Goal: Information Seeking & Learning: Learn about a topic

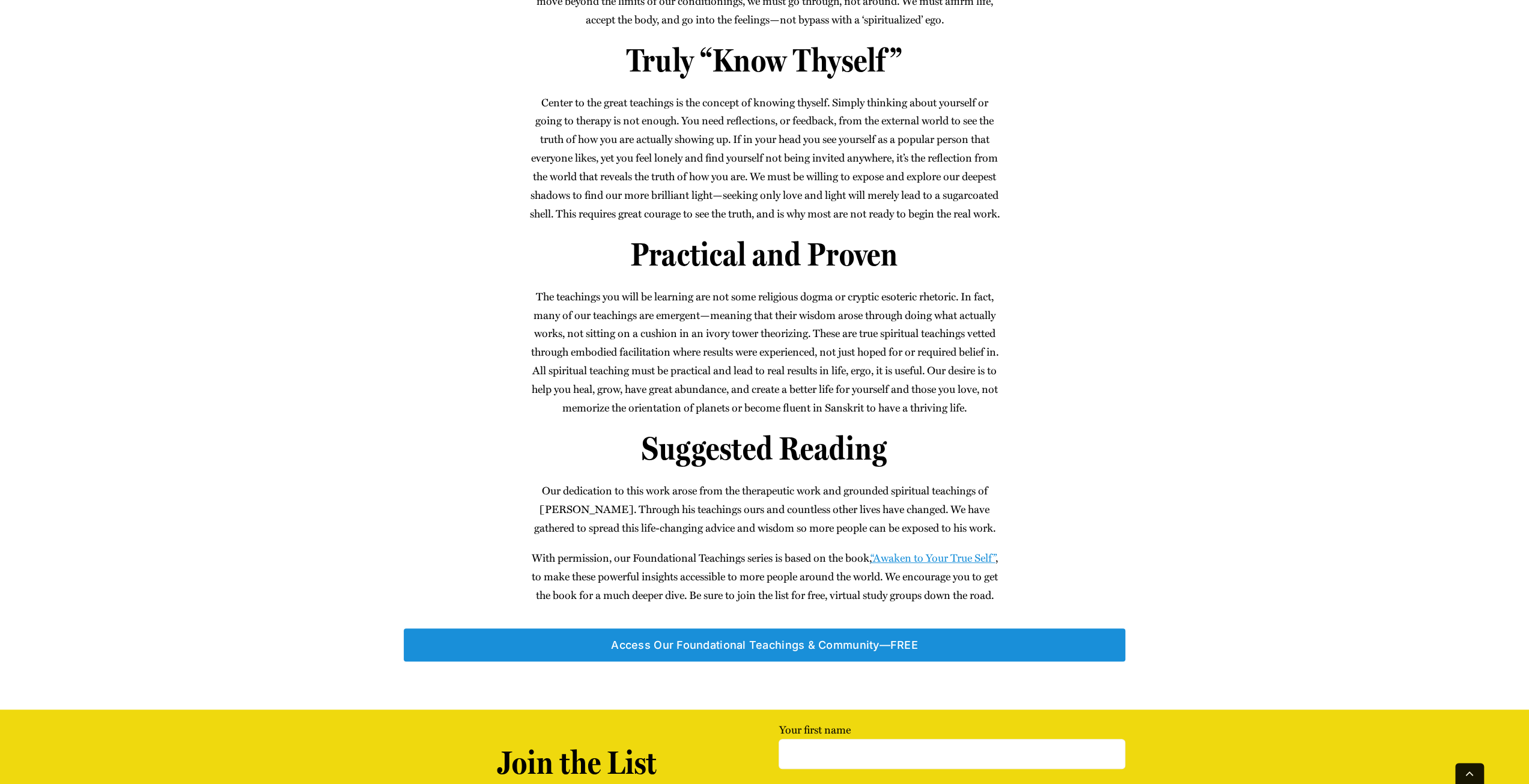
scroll to position [901, 0]
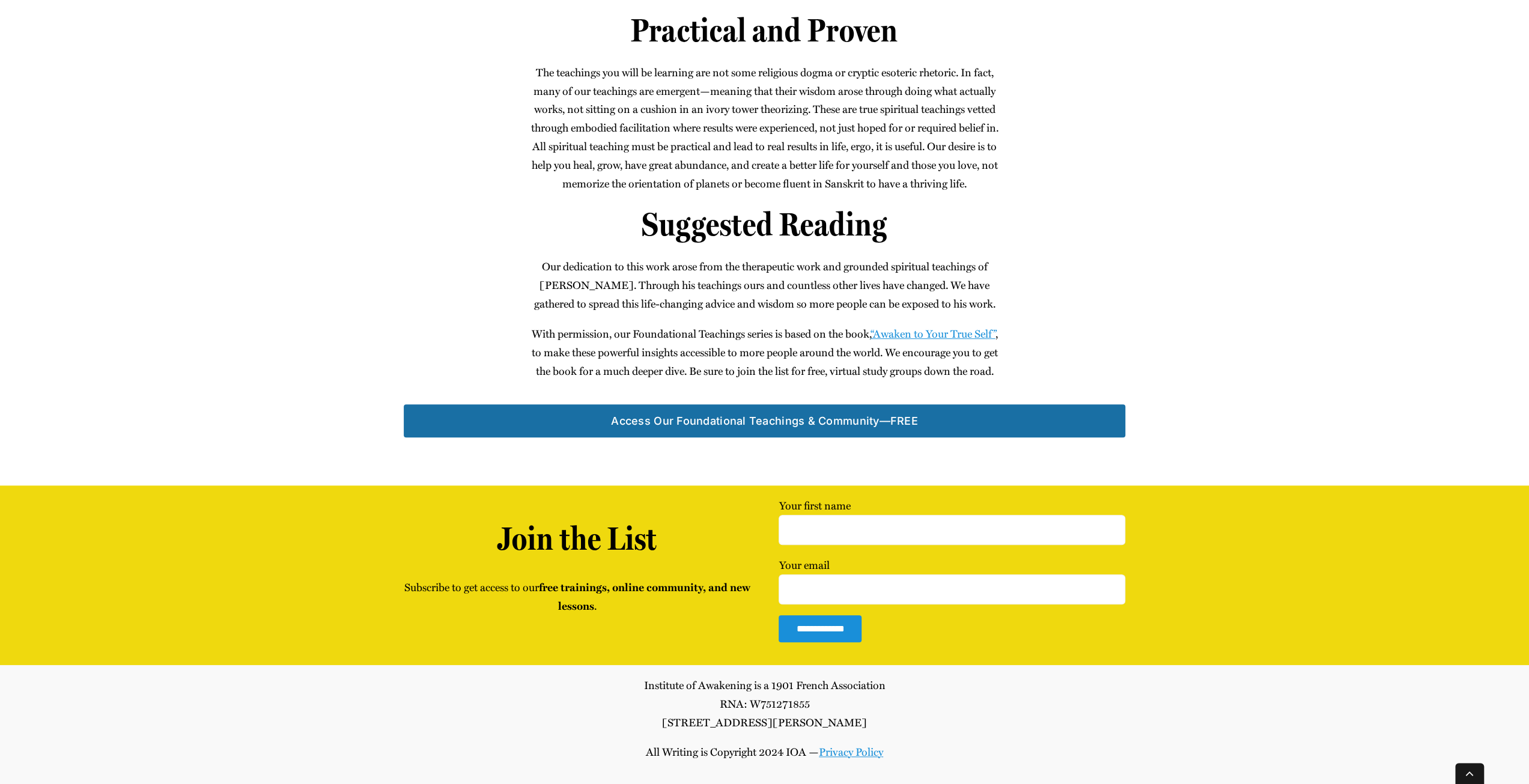
click at [889, 418] on span "Access Our Foun­da­tion­al Teach­ings & Community—FREE" at bounding box center [764, 420] width 307 height 13
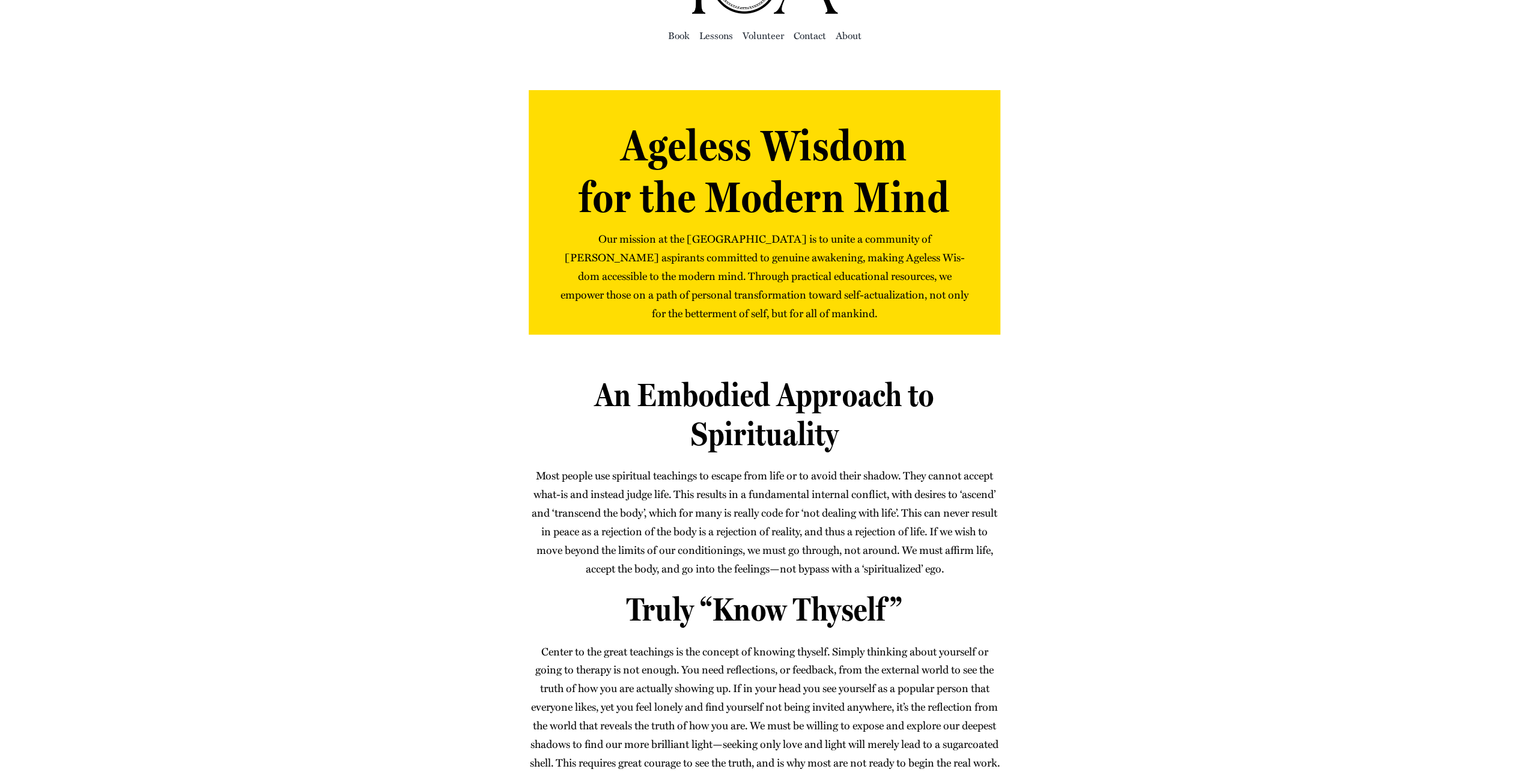
scroll to position [0, 0]
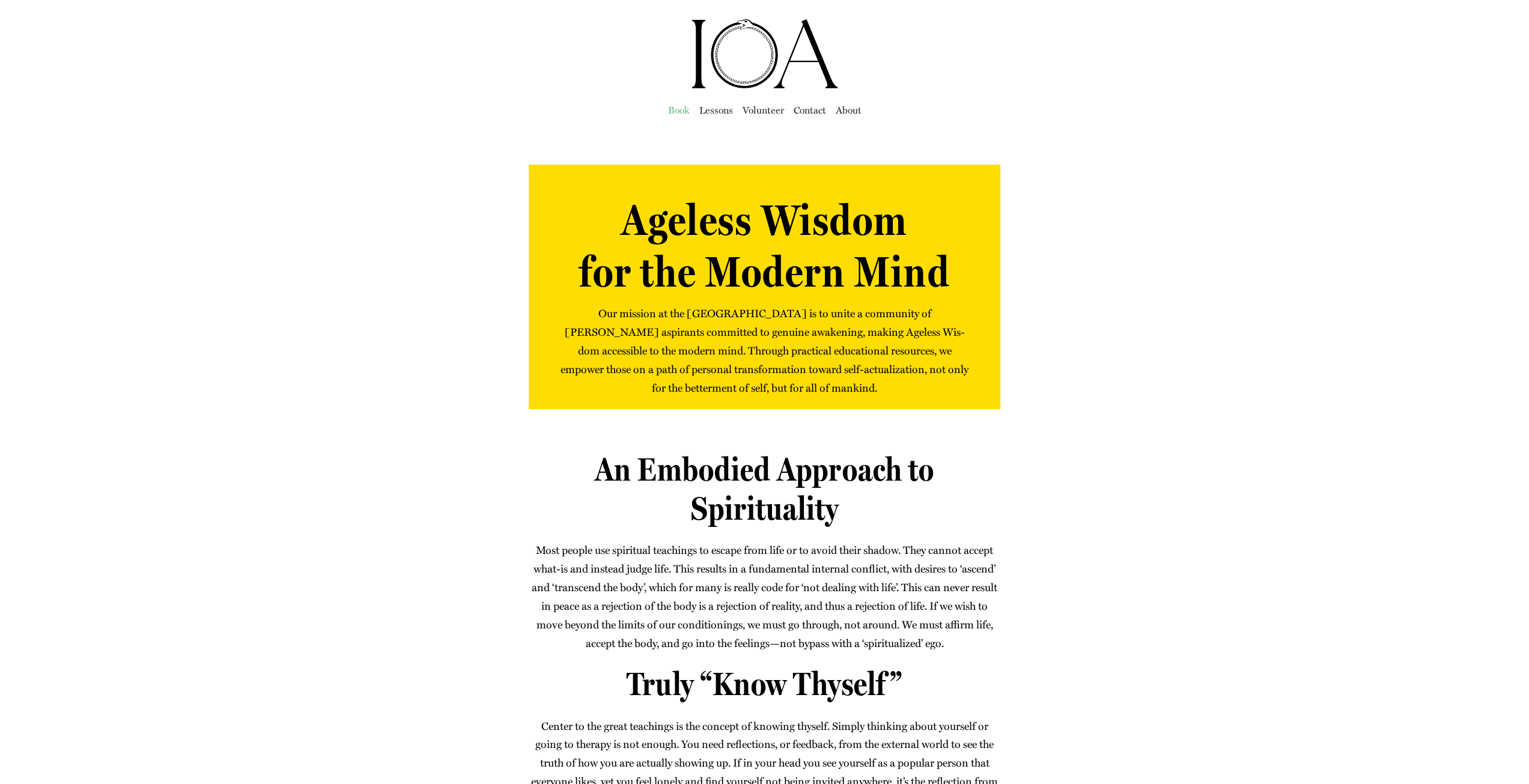
click at [676, 104] on span "Book" at bounding box center [679, 110] width 22 height 17
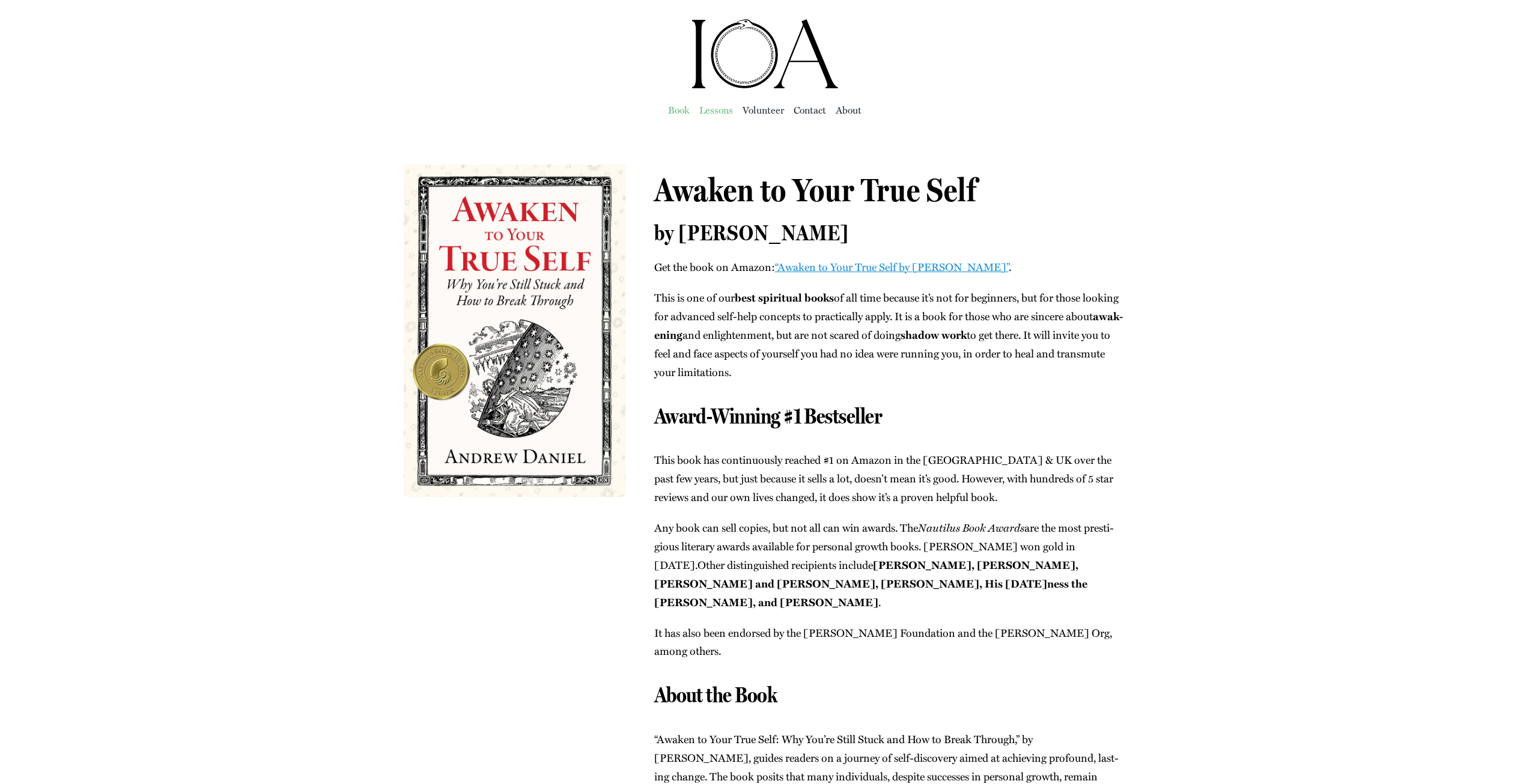
click at [713, 111] on span "Lessons" at bounding box center [716, 110] width 34 height 17
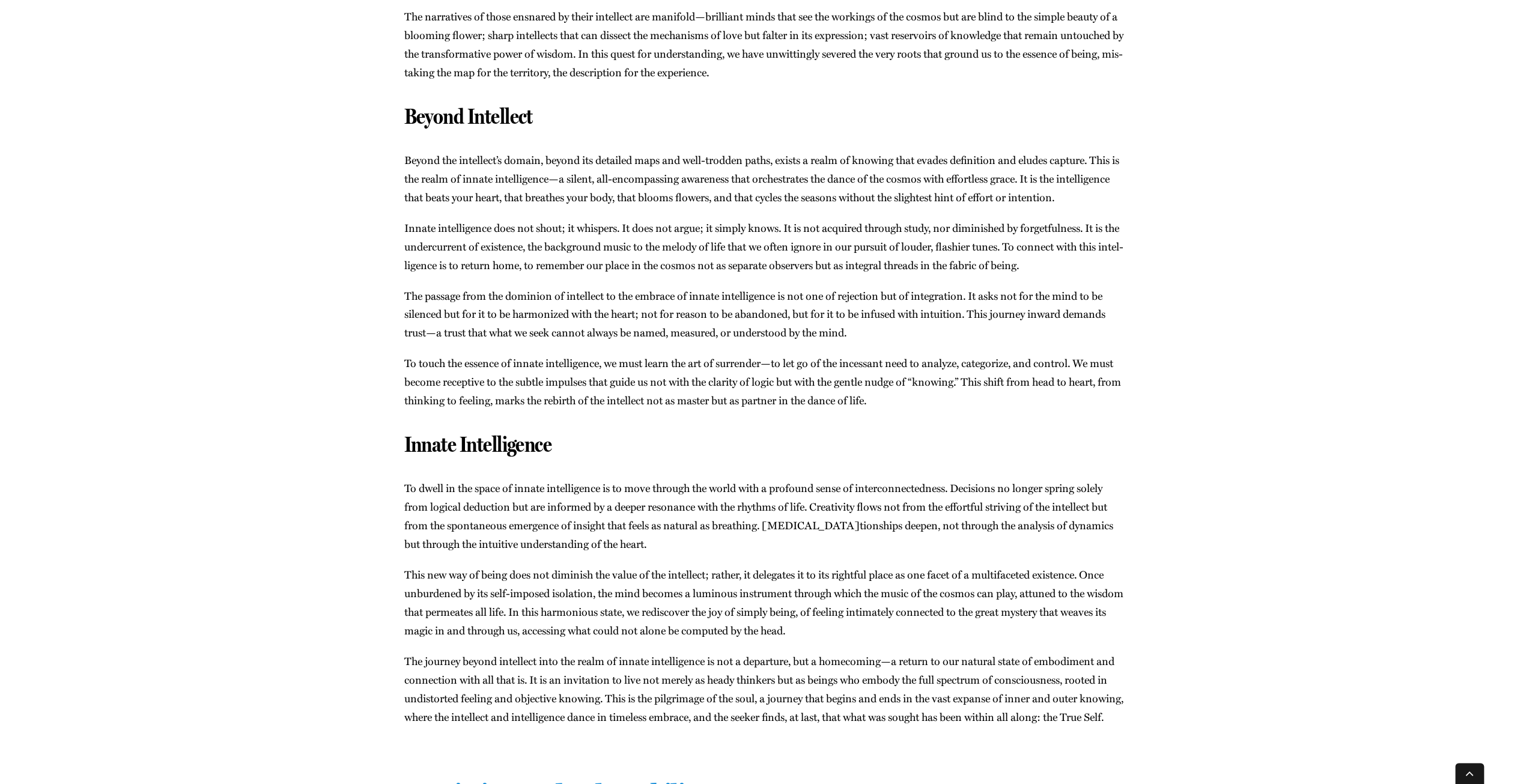
scroll to position [4806, 0]
